Goal: Task Accomplishment & Management: Complete application form

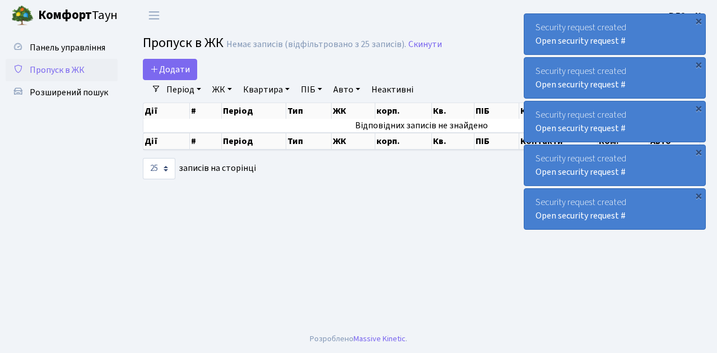
select select "25"
drag, startPoint x: 0, startPoint y: 0, endPoint x: 67, endPoint y: 69, distance: 96.2
click at [67, 69] on span "Пропуск в ЖК" at bounding box center [57, 70] width 55 height 12
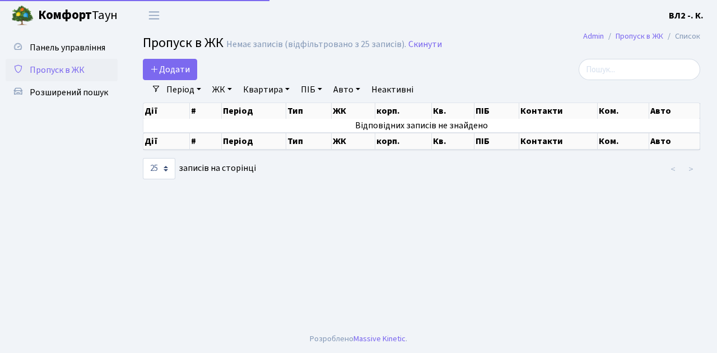
select select "25"
click at [269, 92] on link "Квартира" at bounding box center [266, 89] width 55 height 19
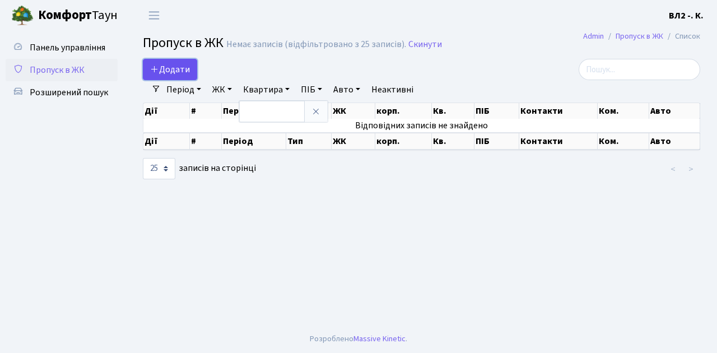
click at [178, 67] on span "Додати" at bounding box center [170, 69] width 40 height 12
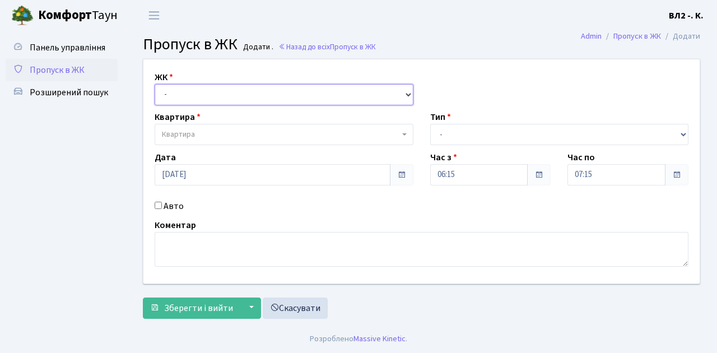
click at [184, 90] on select "- ВЛ1, Ужгородський пров., 4/1 ВЛ2, Голосіївський просп., 76 ВЛ3, пр.Голосіївсь…" at bounding box center [284, 94] width 259 height 21
select select "317"
click at [155, 84] on select "- ВЛ1, Ужгородський пров., 4/1 ВЛ2, Голосіївський просп., 76 ВЛ3, пр.Голосіївсь…" at bounding box center [284, 94] width 259 height 21
select select
click at [226, 137] on span "Квартира" at bounding box center [280, 134] width 237 height 11
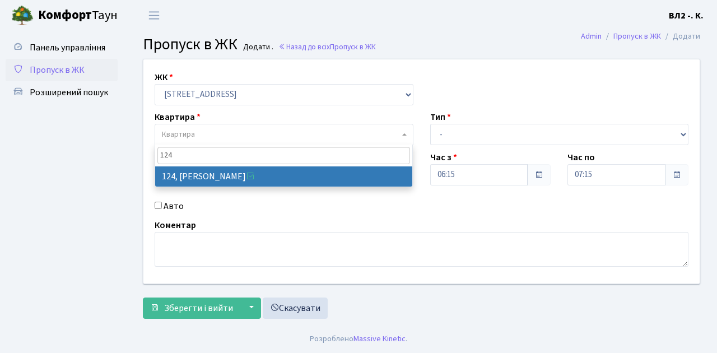
type input "124"
select select "38308"
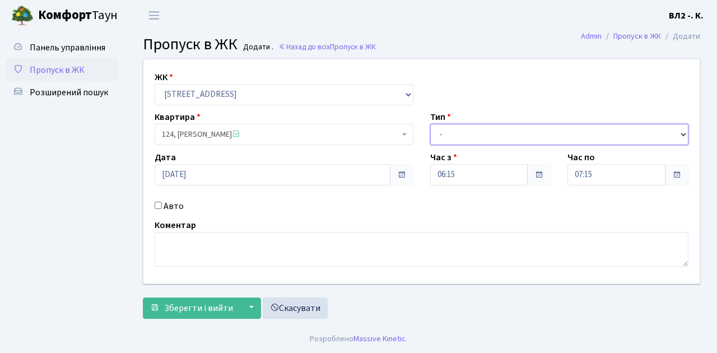
click at [473, 136] on select "- Доставка Таксі Гості Сервіс" at bounding box center [559, 134] width 259 height 21
select select "1"
click at [430, 124] on select "- Доставка Таксі Гості Сервіс" at bounding box center [559, 134] width 259 height 21
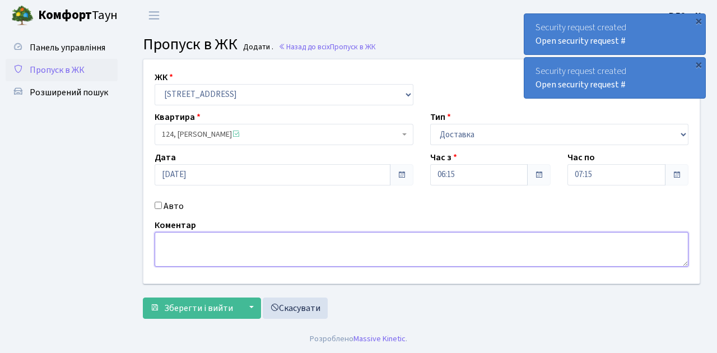
click at [185, 246] on textarea at bounding box center [422, 249] width 534 height 35
type textarea "time it"
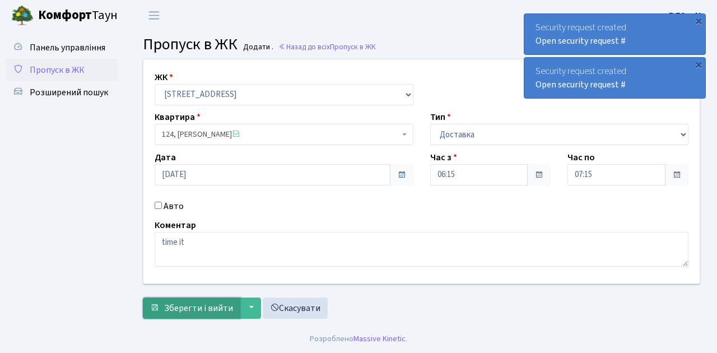
click at [206, 306] on span "Зберегти і вийти" at bounding box center [198, 308] width 69 height 12
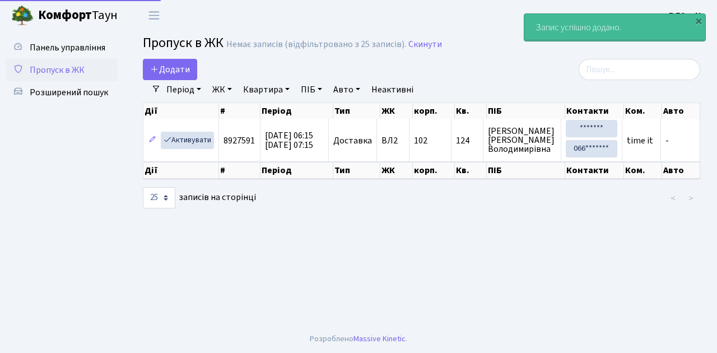
select select "25"
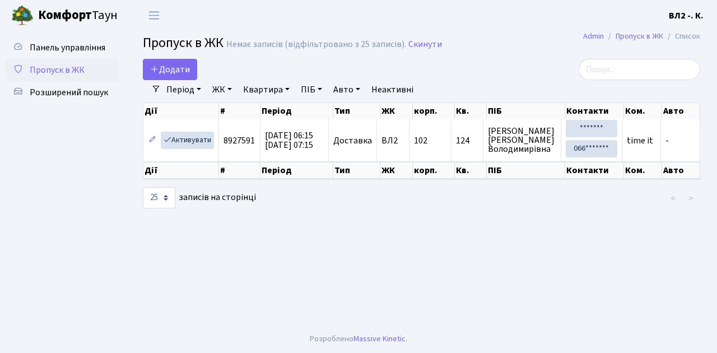
click at [55, 69] on span "Пропуск в ЖК" at bounding box center [57, 70] width 55 height 12
select select "25"
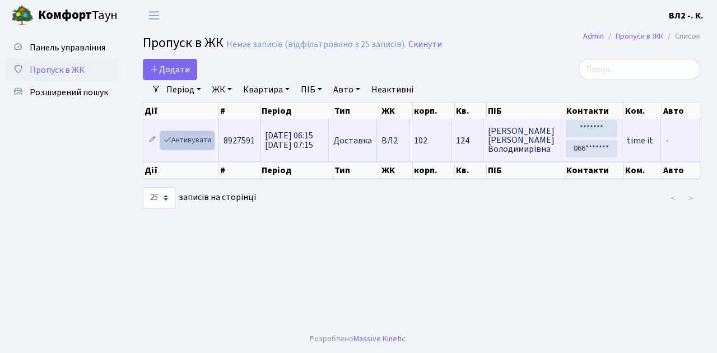
click at [188, 138] on link "Активувати" at bounding box center [187, 140] width 53 height 17
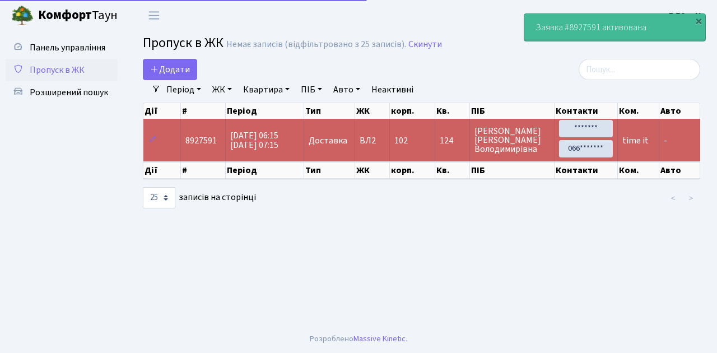
select select "25"
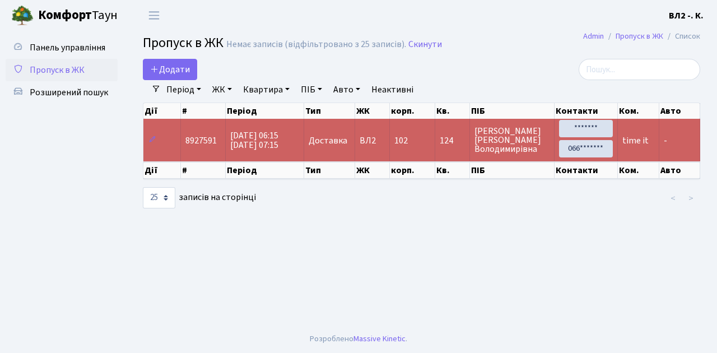
click at [53, 71] on span "Пропуск в ЖК" at bounding box center [57, 70] width 55 height 12
select select "25"
